Goal: Find specific fact: Find specific fact

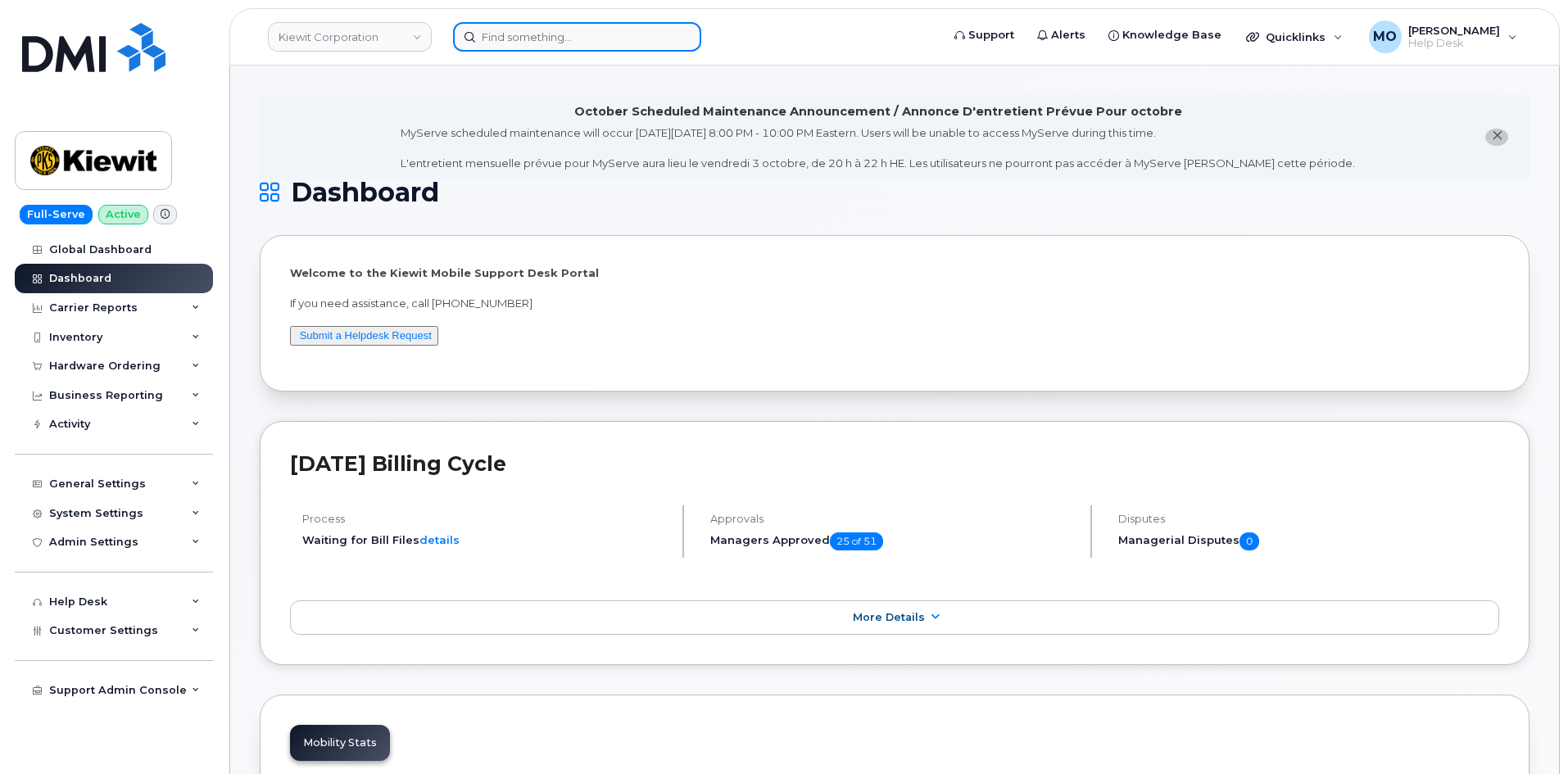
click at [626, 43] on input at bounding box center [576, 37] width 248 height 30
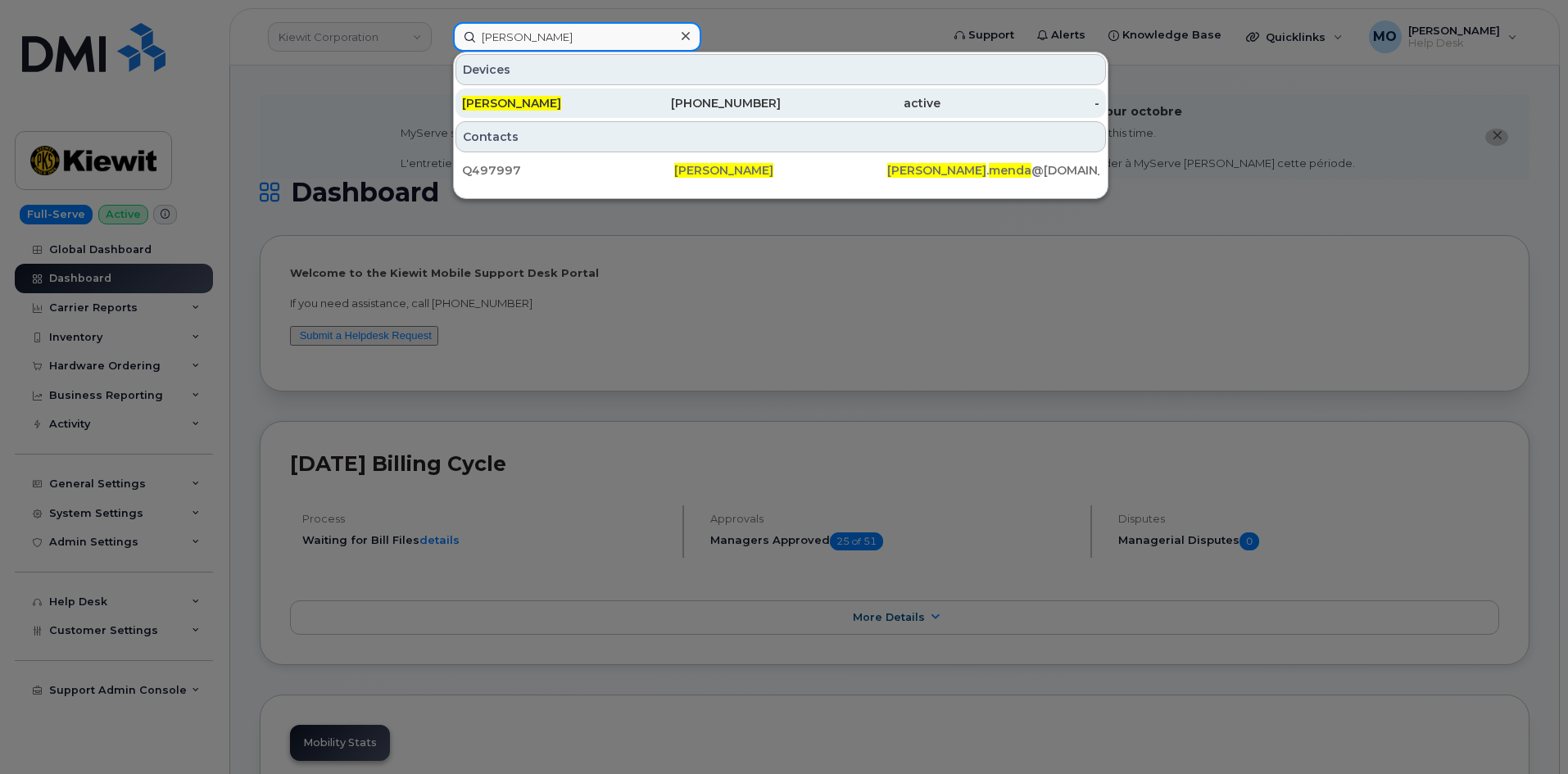
type input "brian menda"
click at [562, 105] on div "[PERSON_NAME]" at bounding box center [542, 103] width 160 height 16
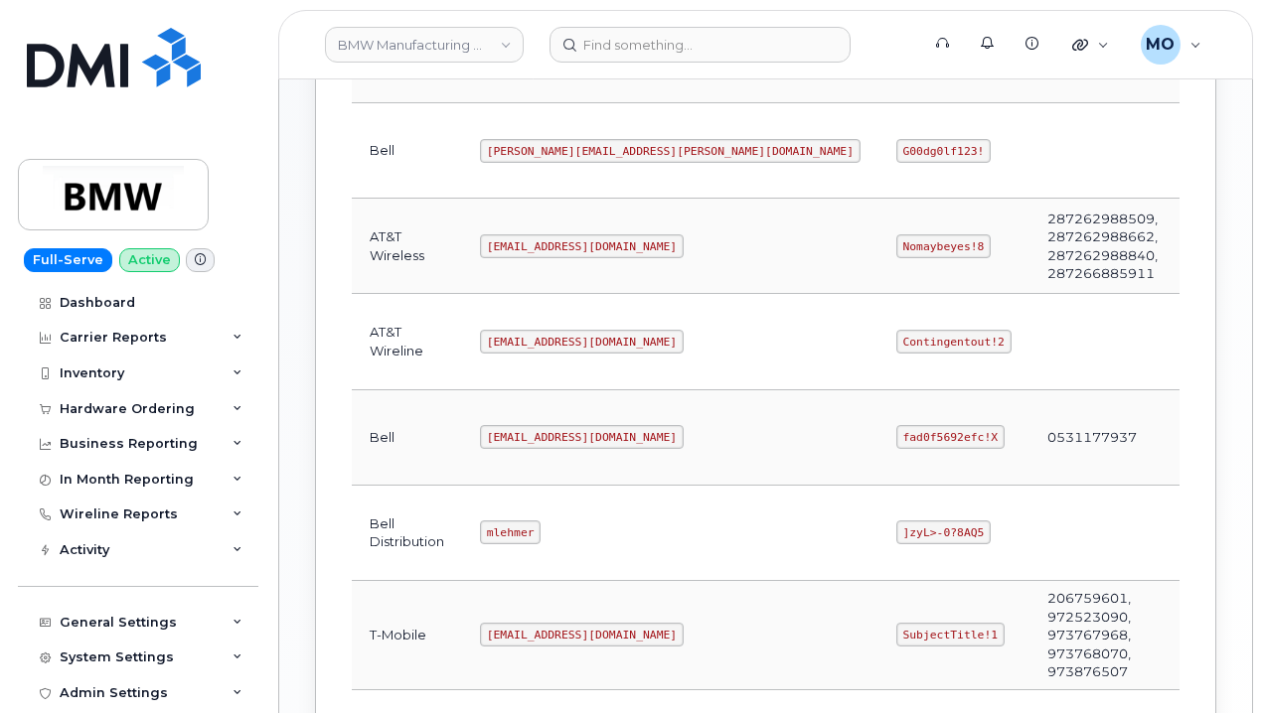
scroll to position [596, 0]
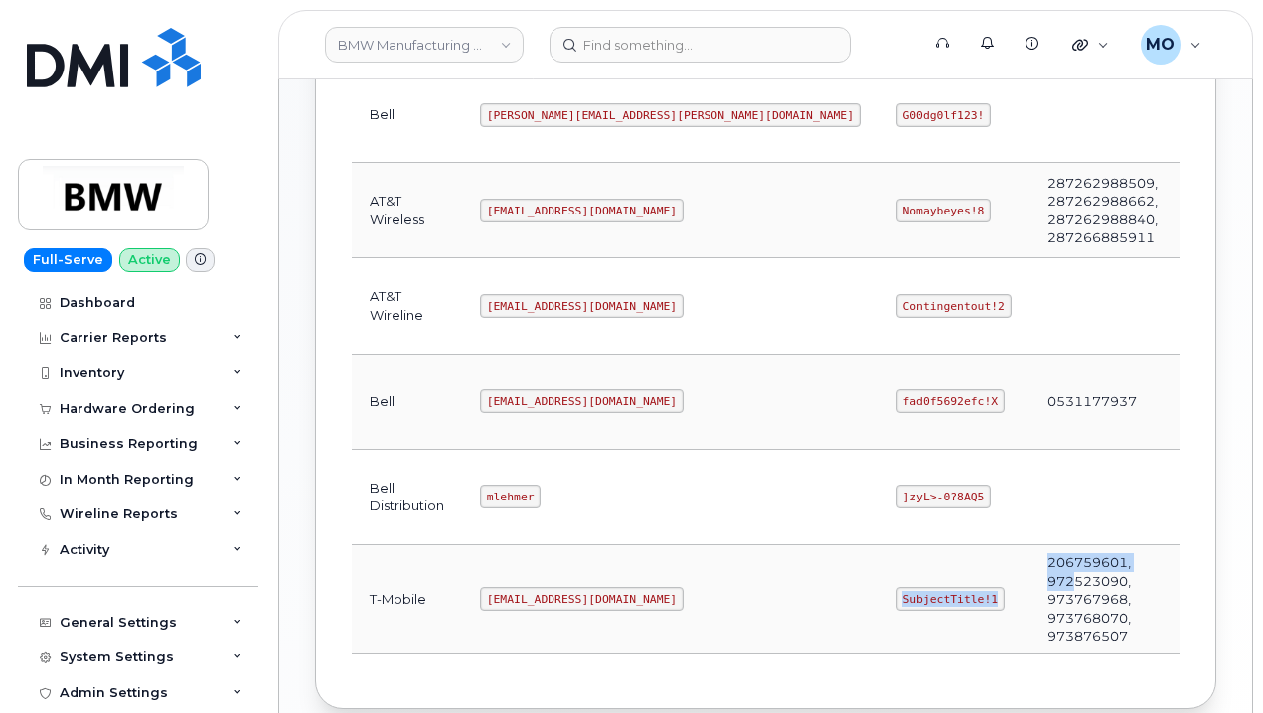
drag, startPoint x: 657, startPoint y: 607, endPoint x: 836, endPoint y: 579, distance: 181.0
click at [836, 579] on tr "T-Mobile MS-BMW@dminc.com SubjectTitle!1 206759601, 972523090, 973767968, 97376…" at bounding box center [888, 599] width 1073 height 109
click at [878, 620] on td "SubjectTitle!1" at bounding box center [953, 599] width 151 height 109
drag, startPoint x: 766, startPoint y: 591, endPoint x: 649, endPoint y: 614, distance: 119.4
click at [878, 614] on td "SubjectTitle!1" at bounding box center [953, 599] width 151 height 109
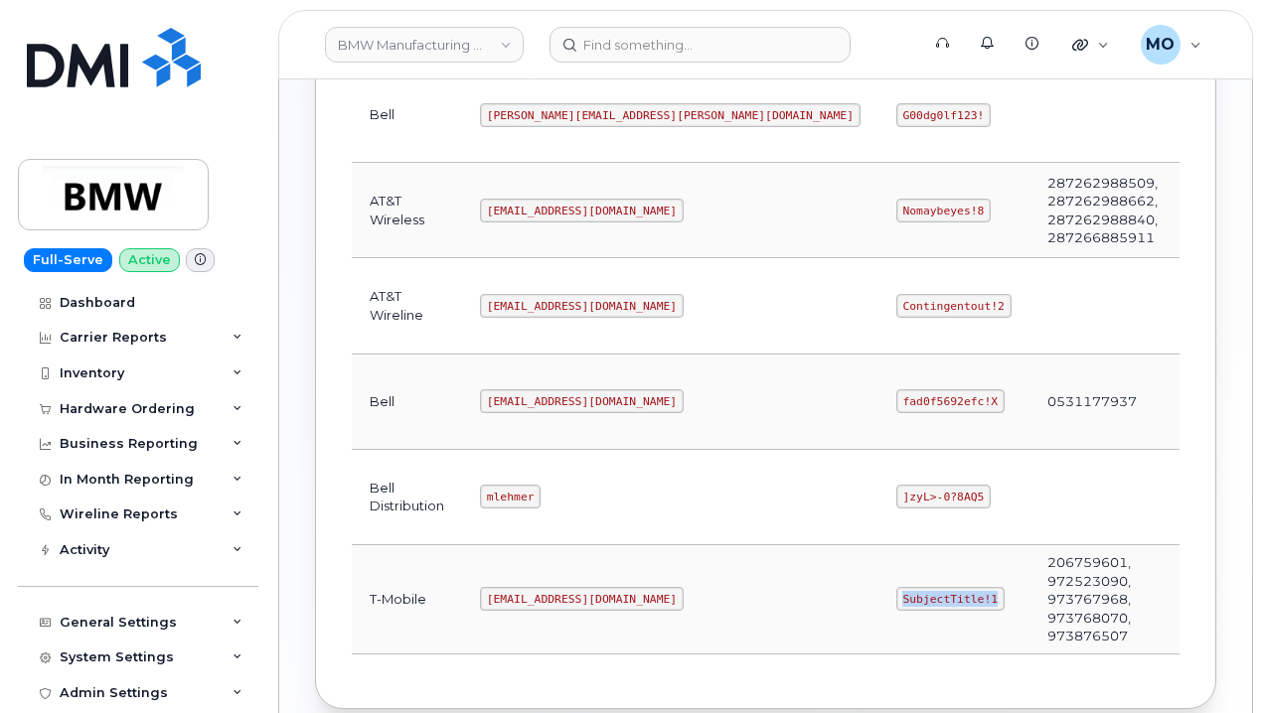
copy code "SubjectTitle!1"
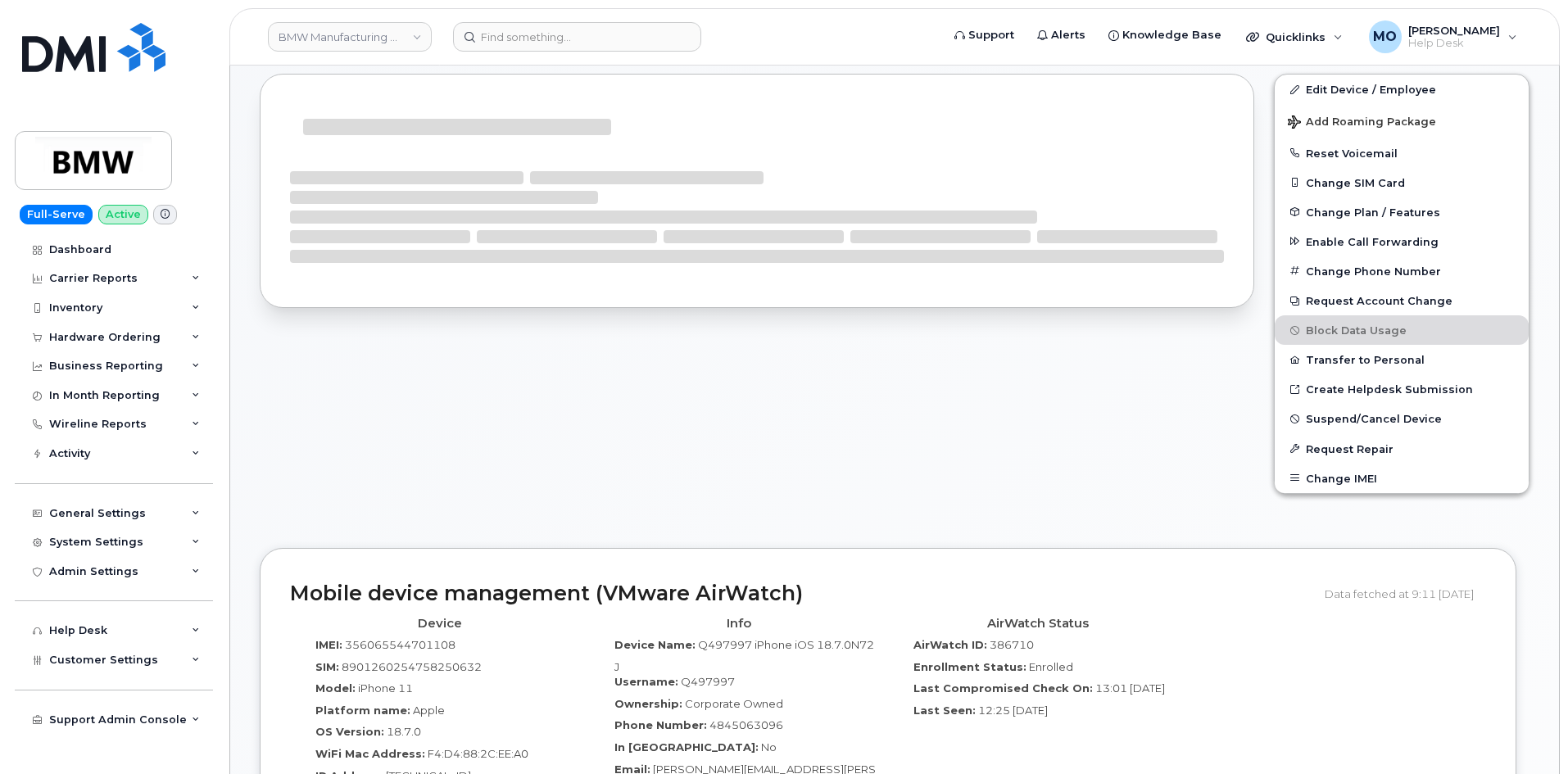
scroll to position [471, 0]
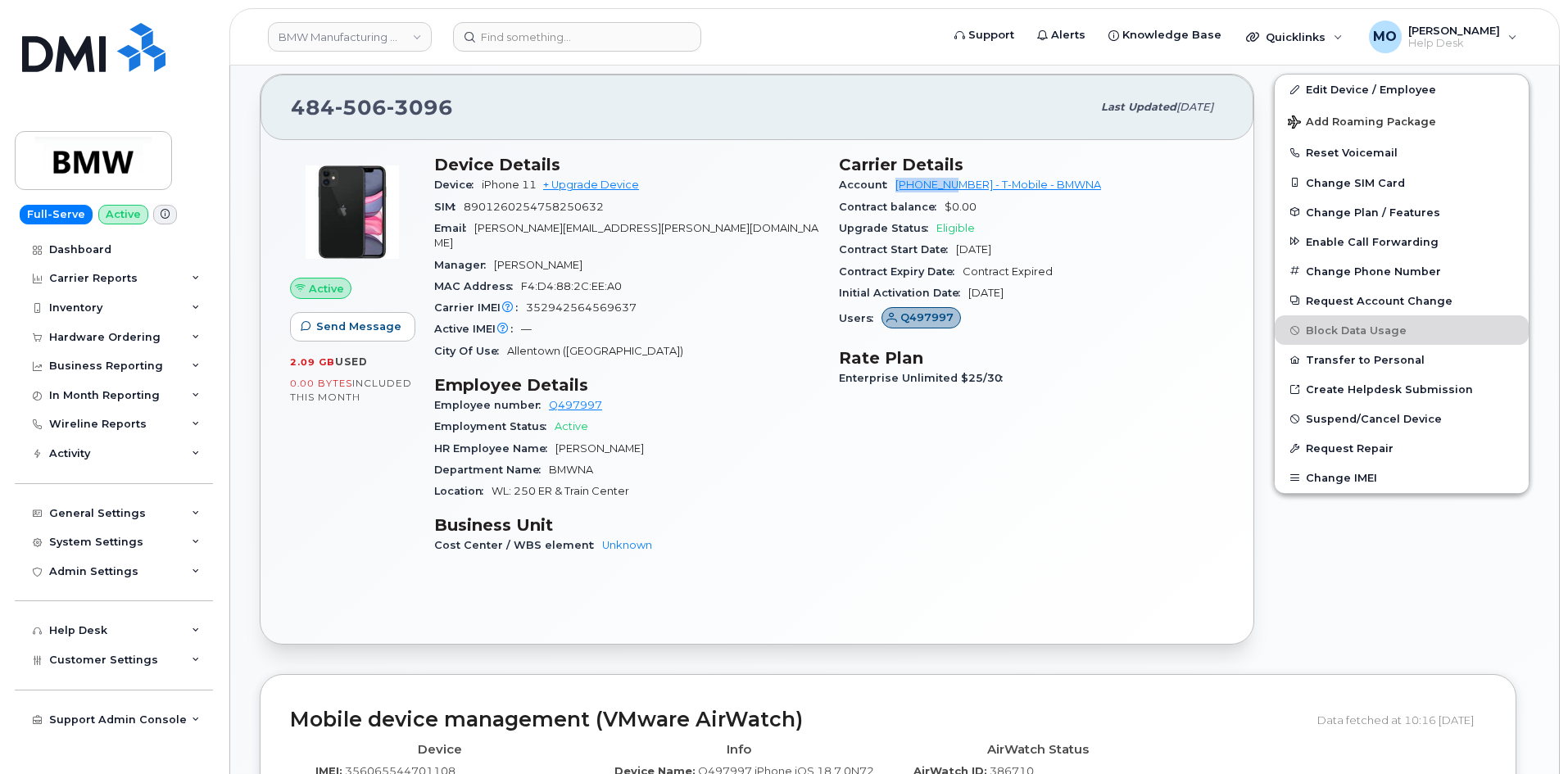
drag, startPoint x: 894, startPoint y: 184, endPoint x: 962, endPoint y: 186, distance: 68.0
click at [962, 186] on div "Account [PHONE_NUMBER] - T-Mobile - BMWNA" at bounding box center [1030, 185] width 385 height 21
copy link "973767968"
